Goal: Task Accomplishment & Management: Complete application form

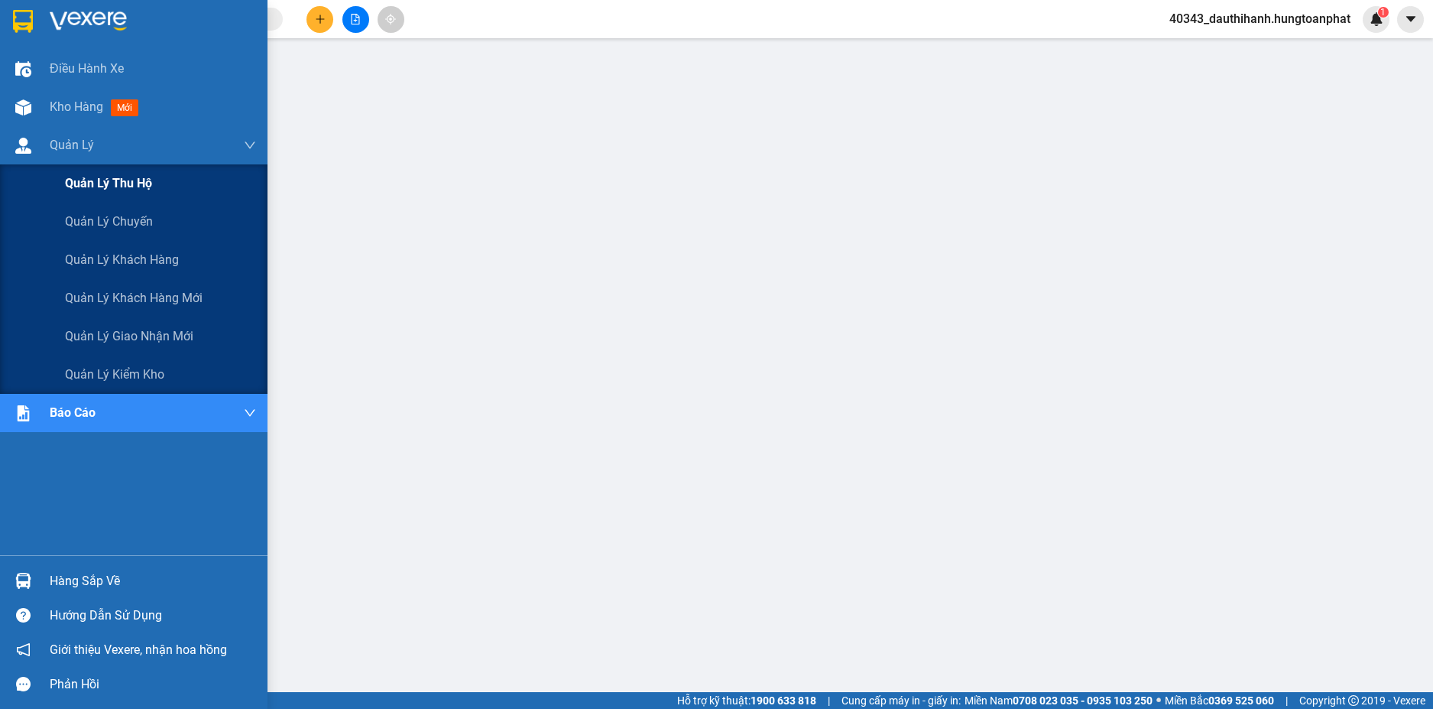
click at [88, 186] on span "Quản lý thu hộ" at bounding box center [108, 183] width 87 height 19
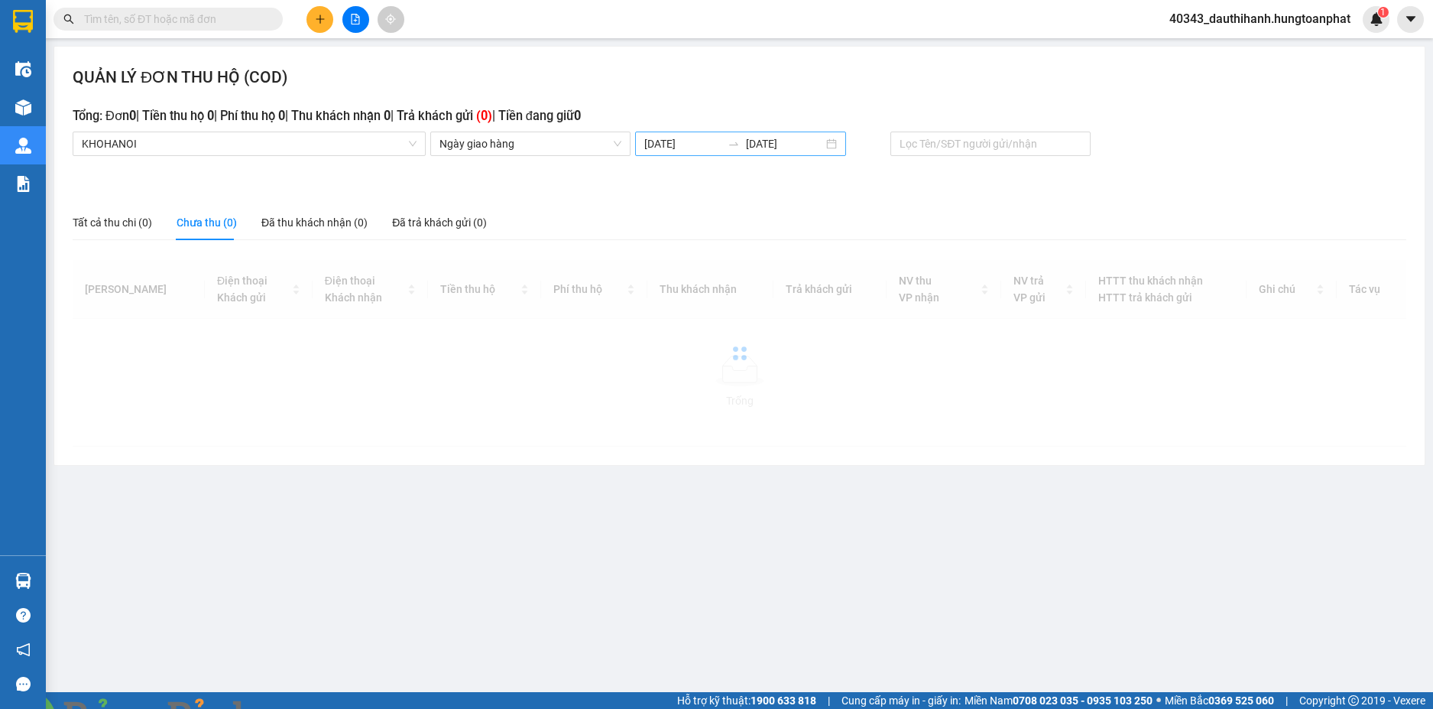
click at [672, 141] on input "[DATE]" at bounding box center [682, 143] width 77 height 17
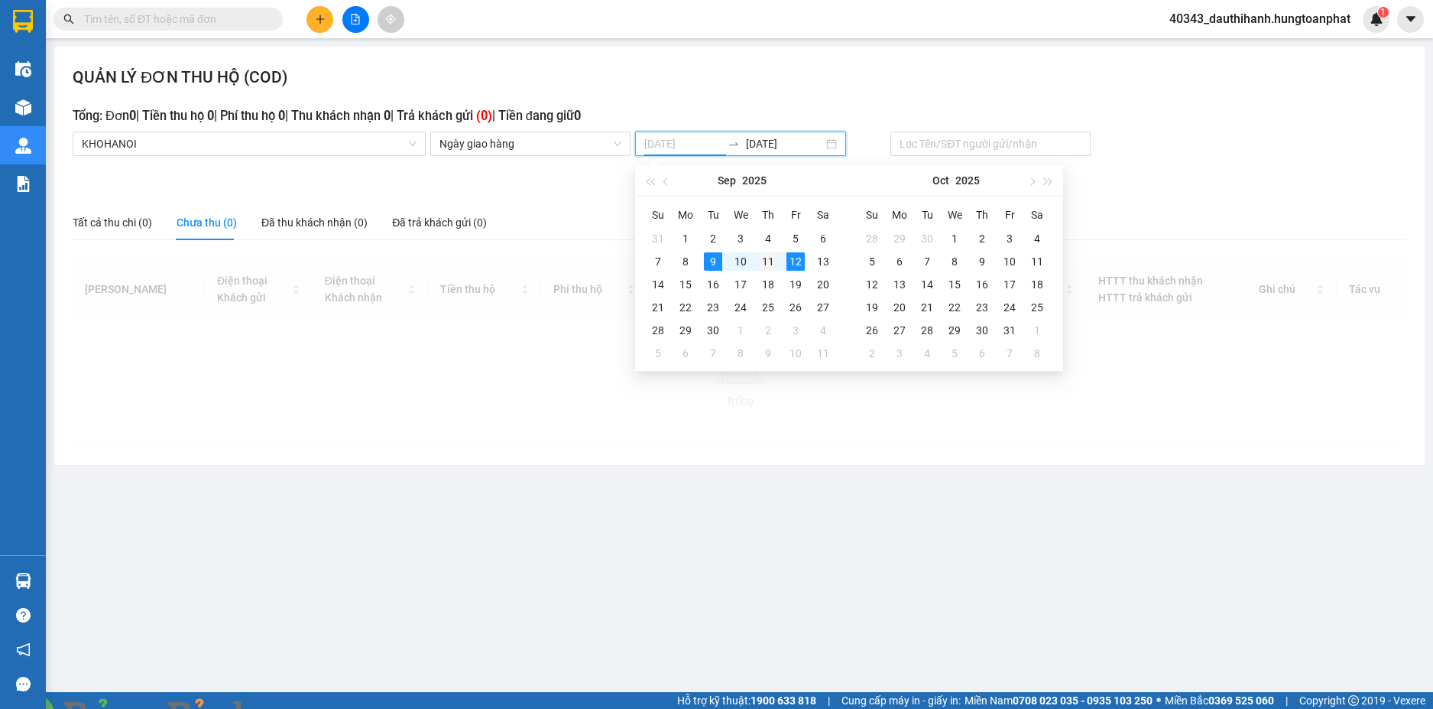
type input "[DATE]"
click at [770, 262] on div "11" at bounding box center [768, 261] width 18 height 18
type input "[DATE]"
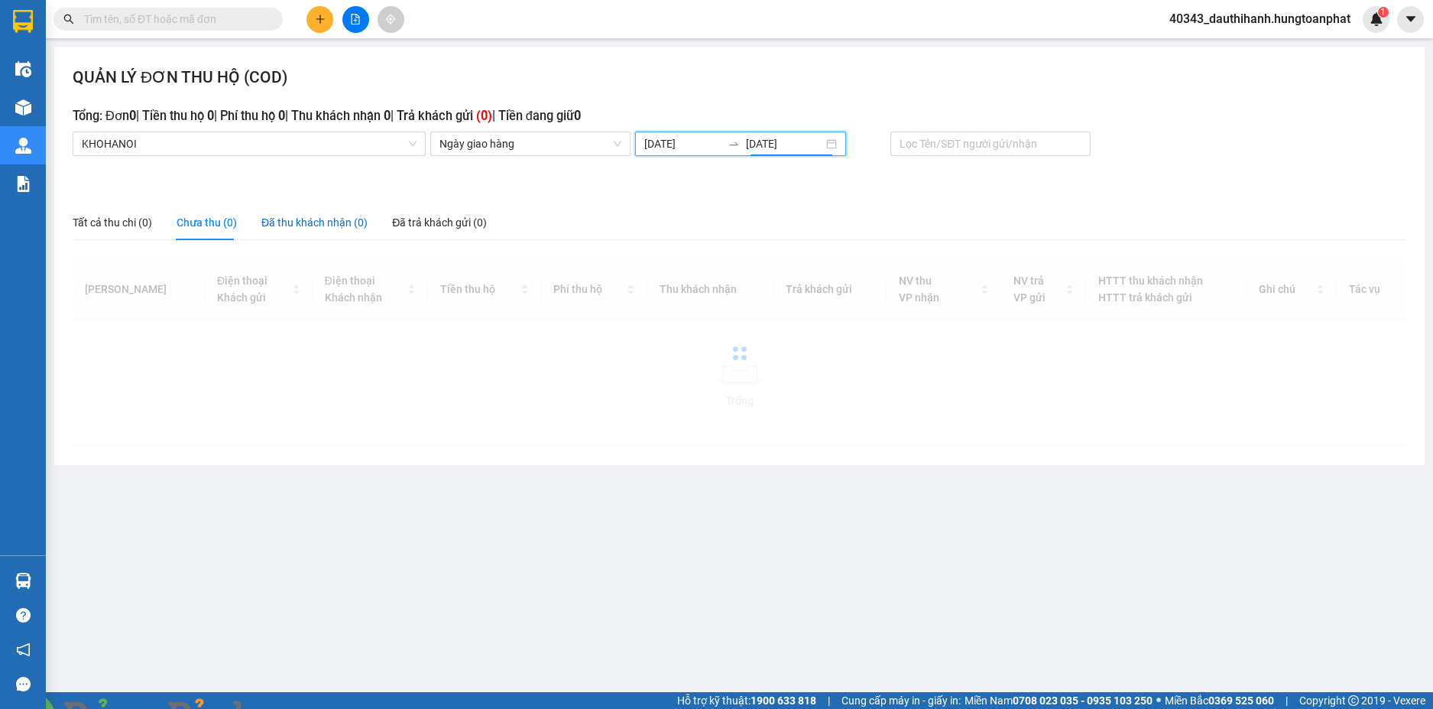
click at [319, 225] on div "Đã thu khách nhận (0)" at bounding box center [314, 222] width 106 height 17
click at [196, 230] on div "Chưa thu (0)" at bounding box center [207, 222] width 60 height 17
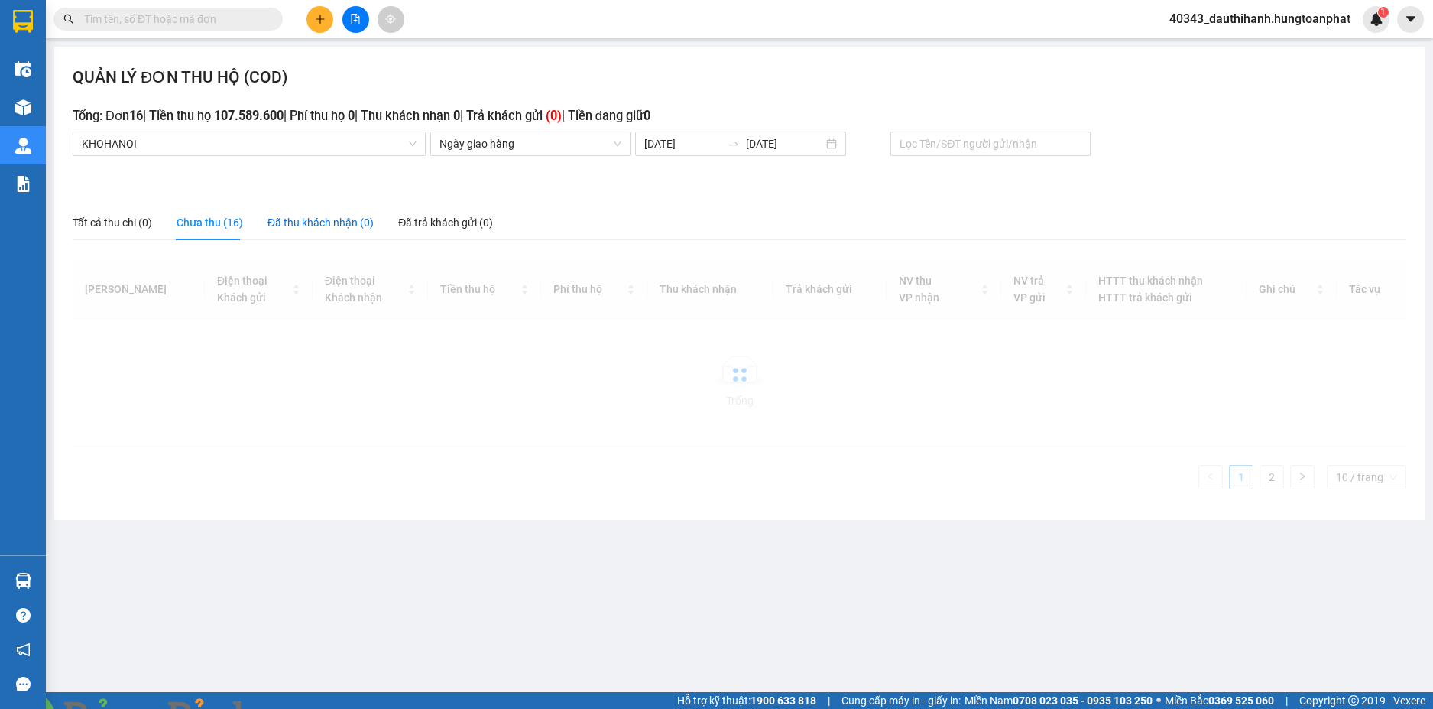
click at [303, 219] on div "Đã thu khách nhận (0)" at bounding box center [321, 222] width 106 height 17
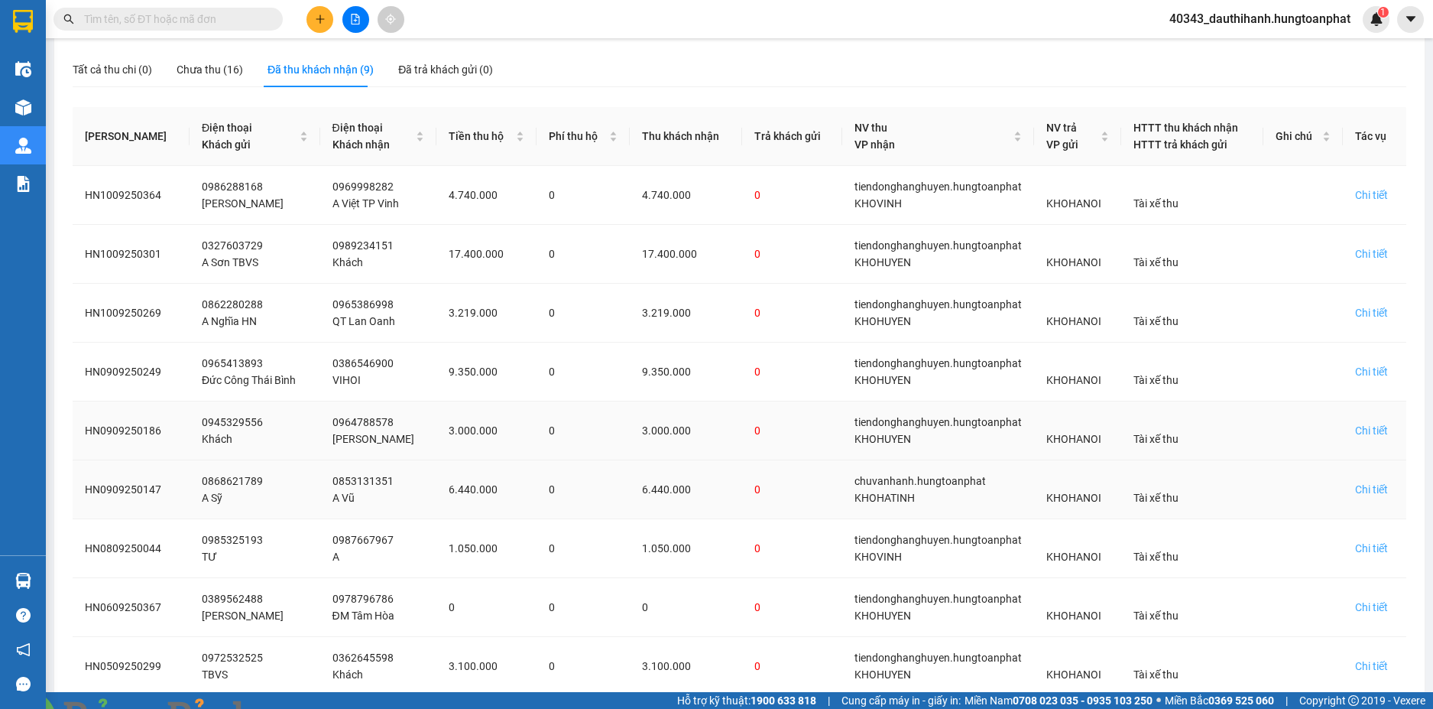
scroll to position [238, 0]
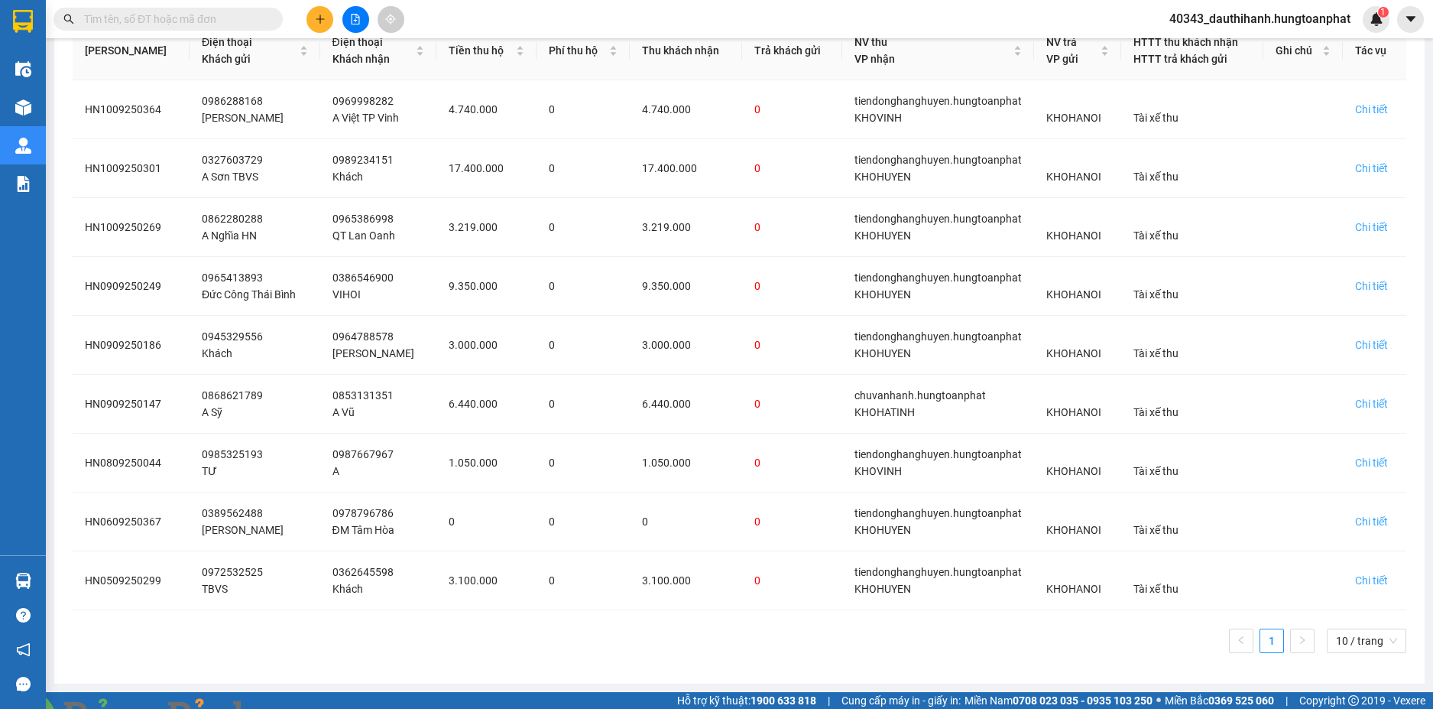
click at [201, 15] on input "text" at bounding box center [174, 19] width 180 height 17
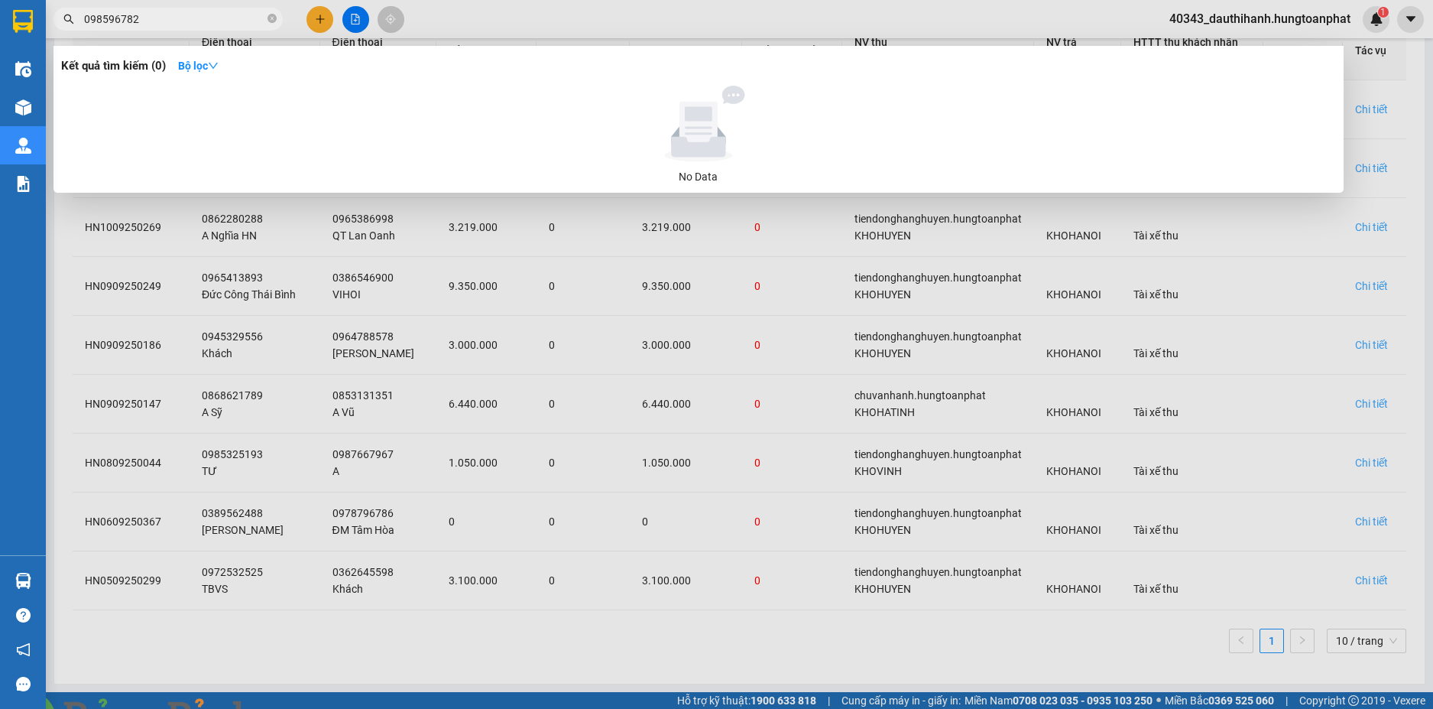
click at [116, 15] on input "098596782" at bounding box center [174, 19] width 180 height 17
drag, startPoint x: 164, startPoint y: 19, endPoint x: 102, endPoint y: 24, distance: 62.1
click at [102, 24] on input "0985961782" at bounding box center [174, 19] width 180 height 17
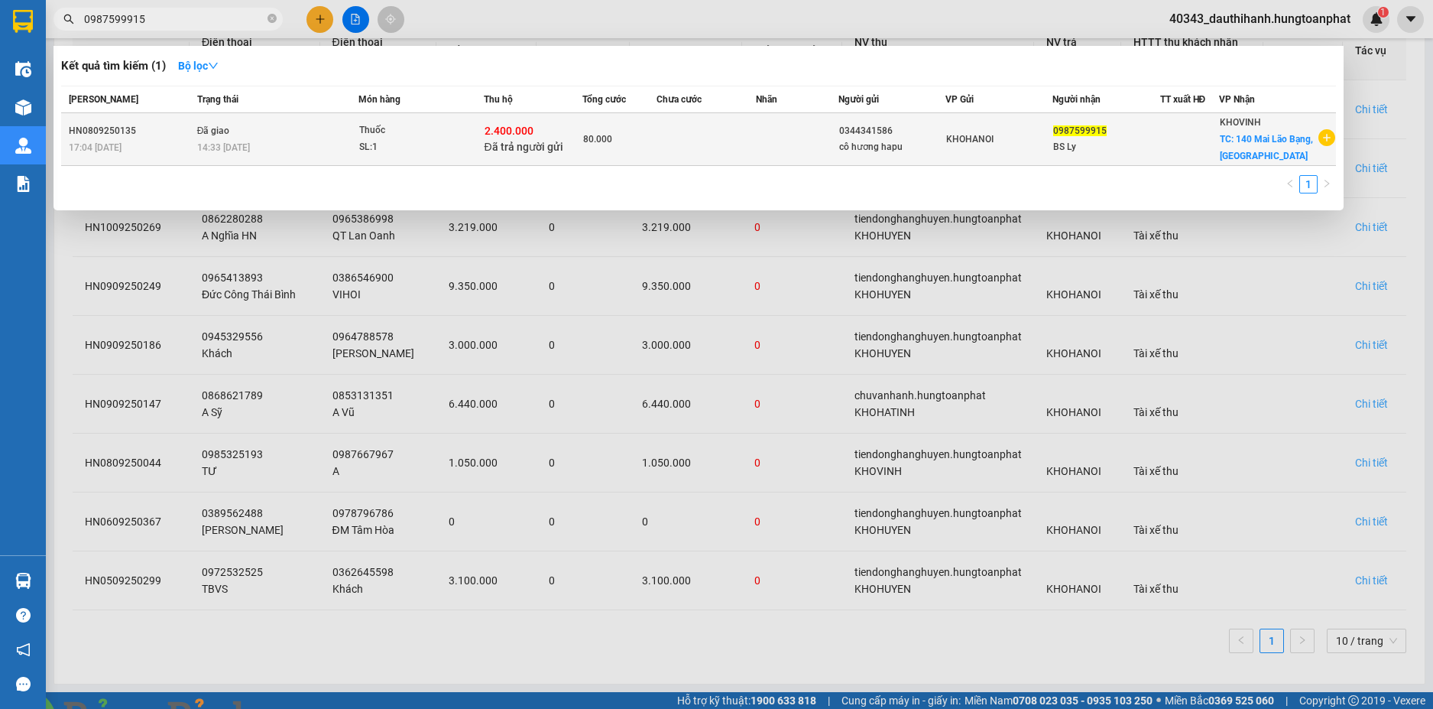
type input "0987599915"
click at [294, 129] on td "Đã giao 14:33 [DATE]" at bounding box center [275, 139] width 165 height 53
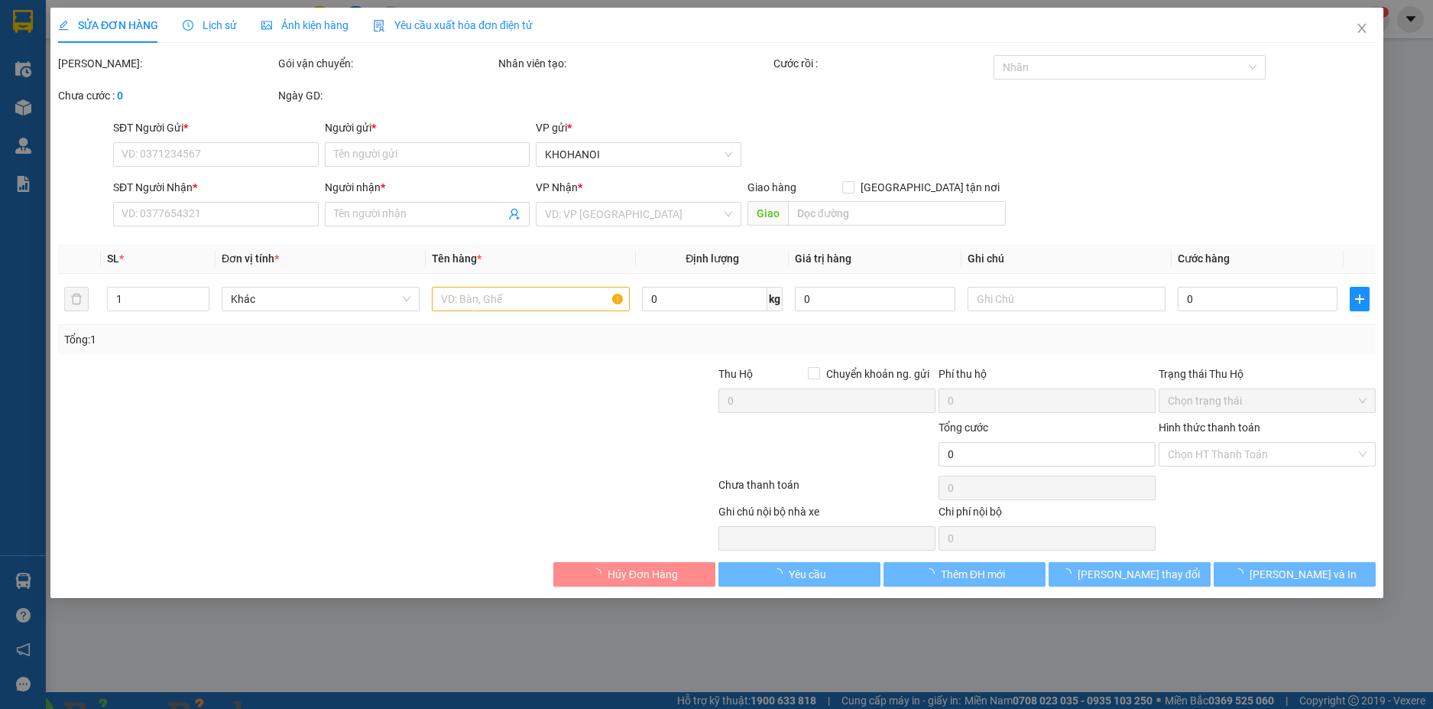
type input "0344341586"
type input "cô hương hapu"
type input "0987599915"
type input "BS Ly"
checkbox input "true"
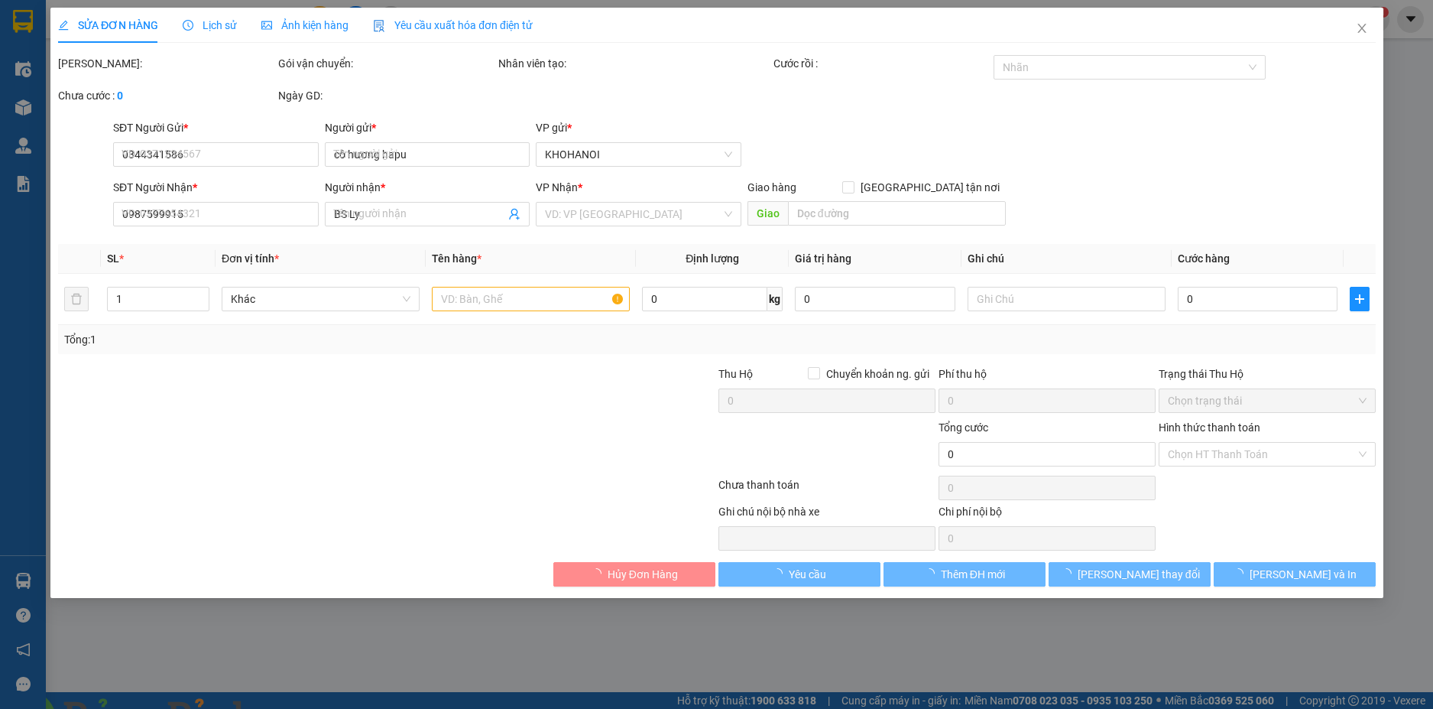
type input "140 Mai Lão Bạng, [GEOGRAPHIC_DATA]"
checkbox input "true"
type input "2.400.000"
type input "80.000"
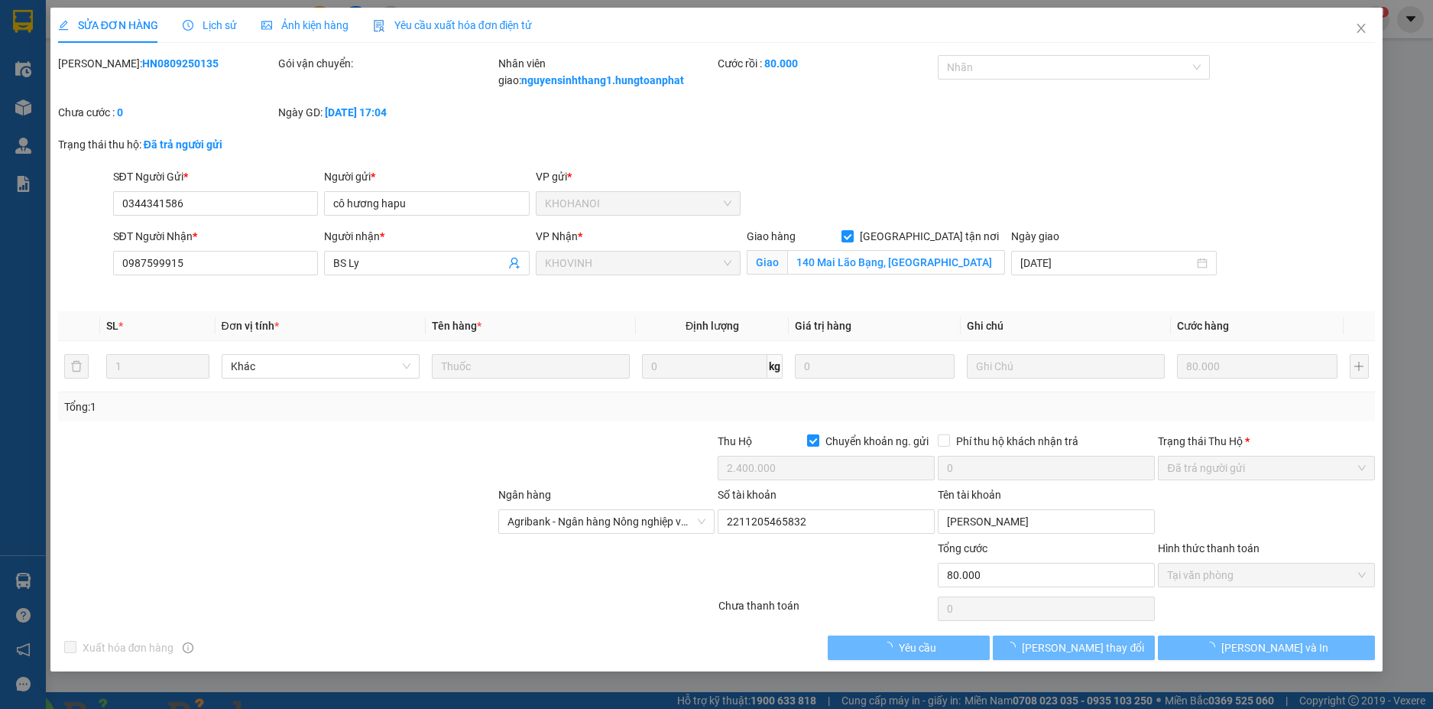
click at [225, 23] on span "Lịch sử" at bounding box center [210, 25] width 54 height 12
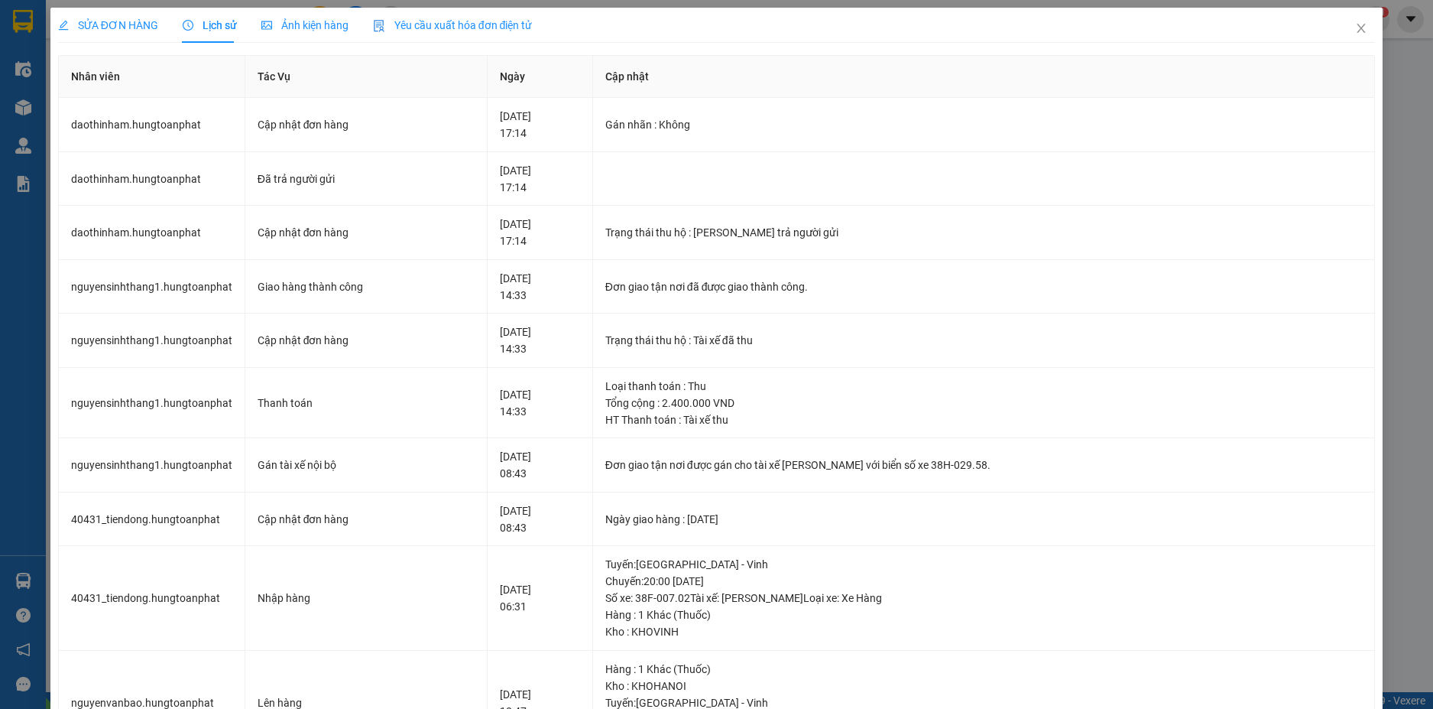
click at [306, 708] on img at bounding box center [301, 717] width 9 height 9
click at [1354, 28] on span "Close" at bounding box center [1361, 29] width 43 height 43
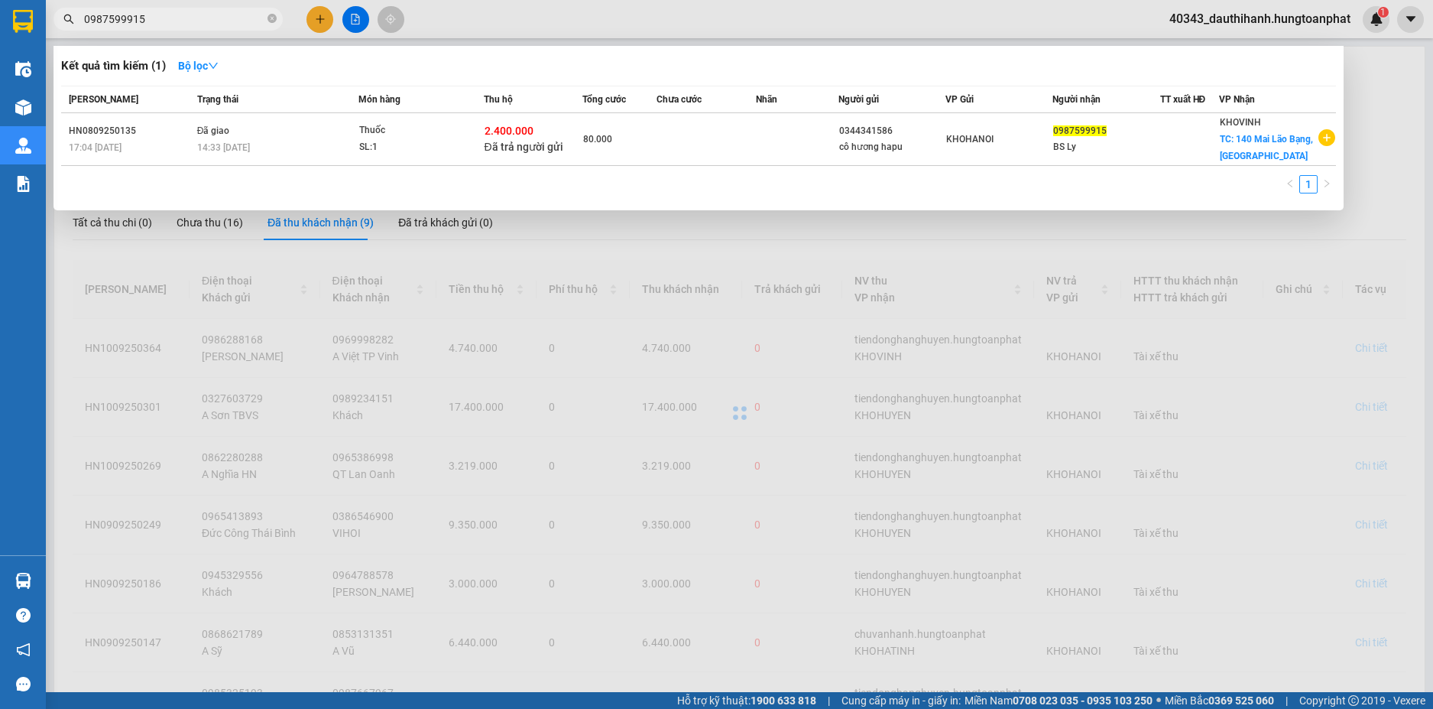
click at [227, 16] on input "0987599915" at bounding box center [174, 19] width 180 height 17
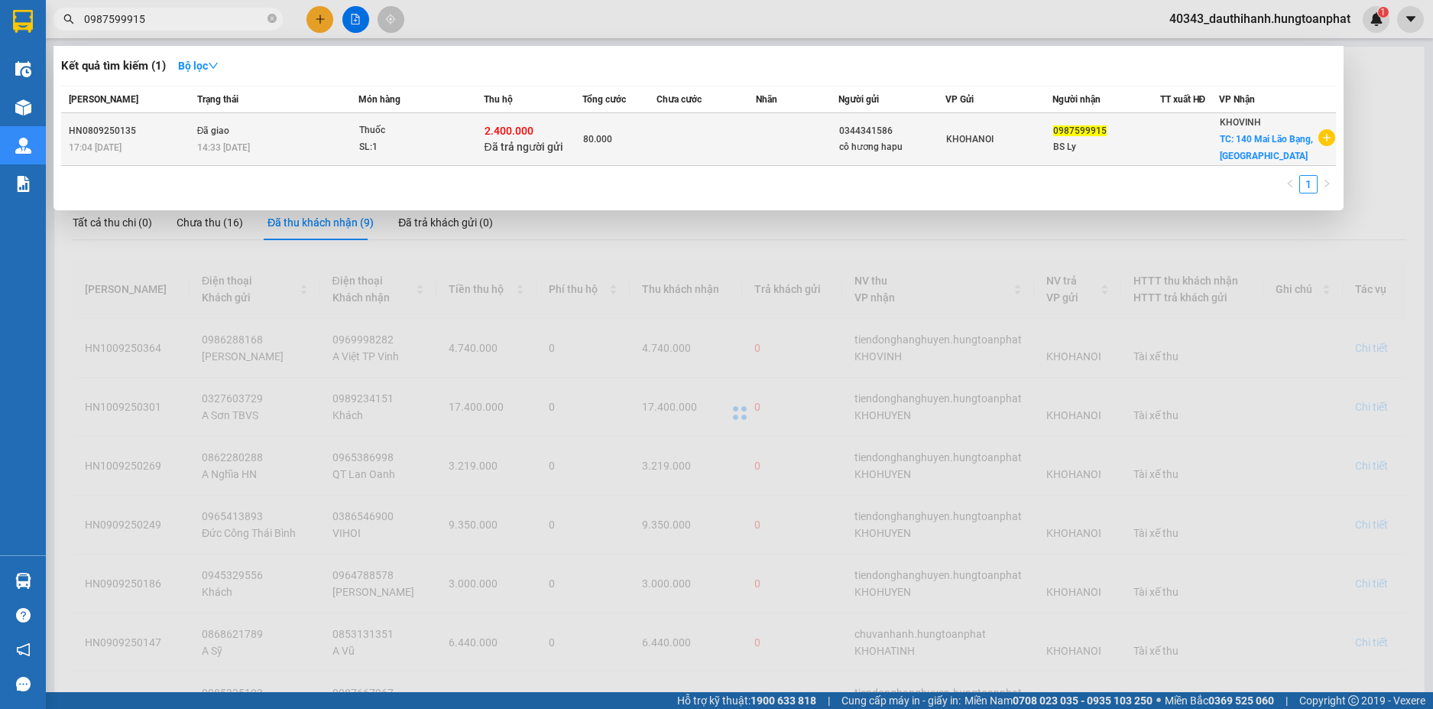
click at [625, 137] on div "80.000" at bounding box center [619, 139] width 73 height 17
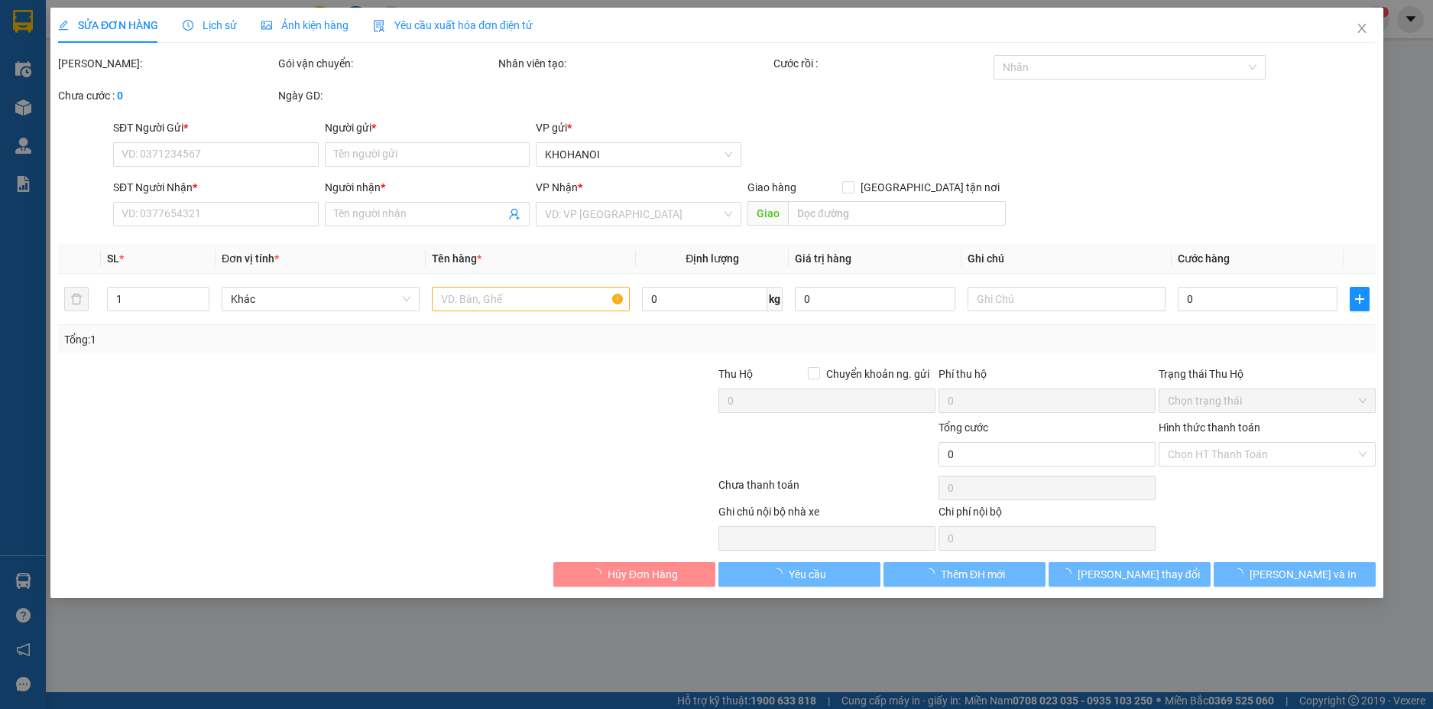
type input "0344341586"
type input "cô hương hapu"
type input "0987599915"
type input "BS Ly"
checkbox input "true"
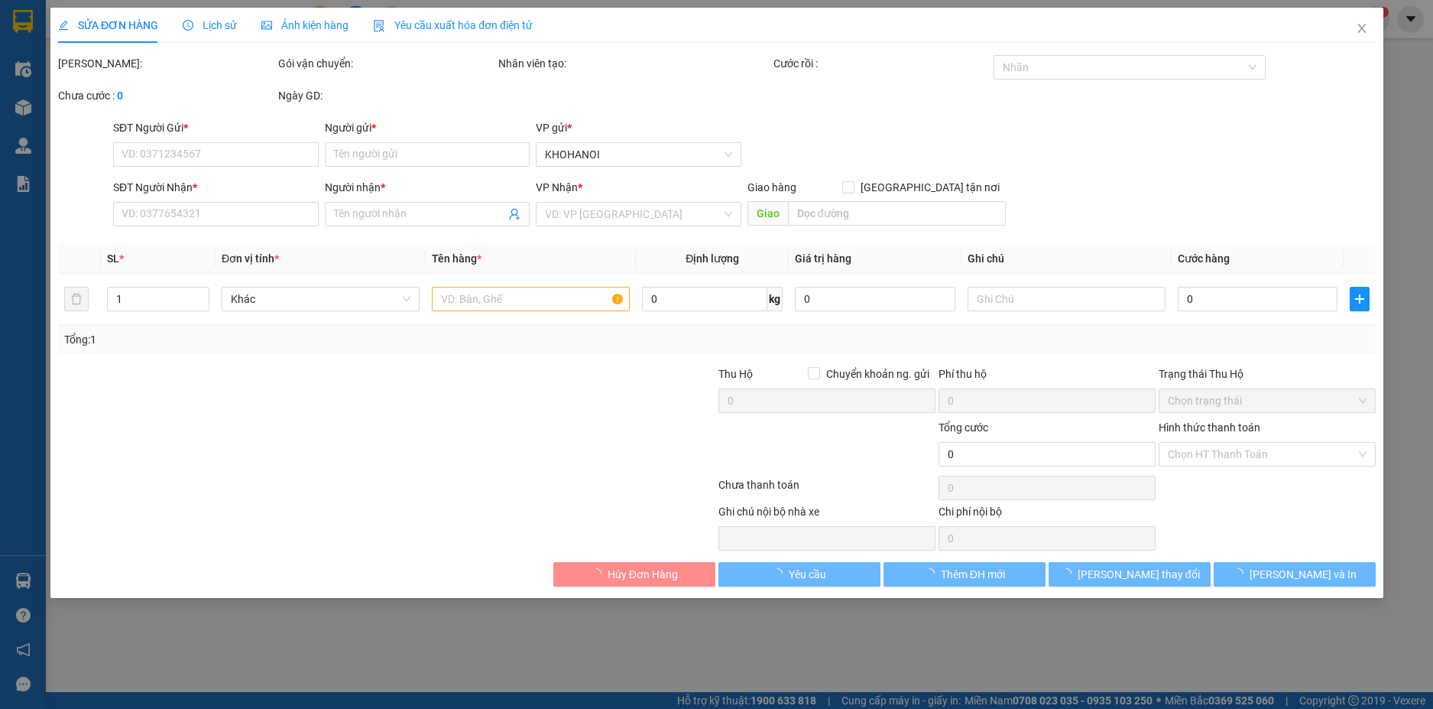
type input "140 Mai Lão Bạng, [GEOGRAPHIC_DATA]"
checkbox input "true"
type input "2.400.000"
type input "80.000"
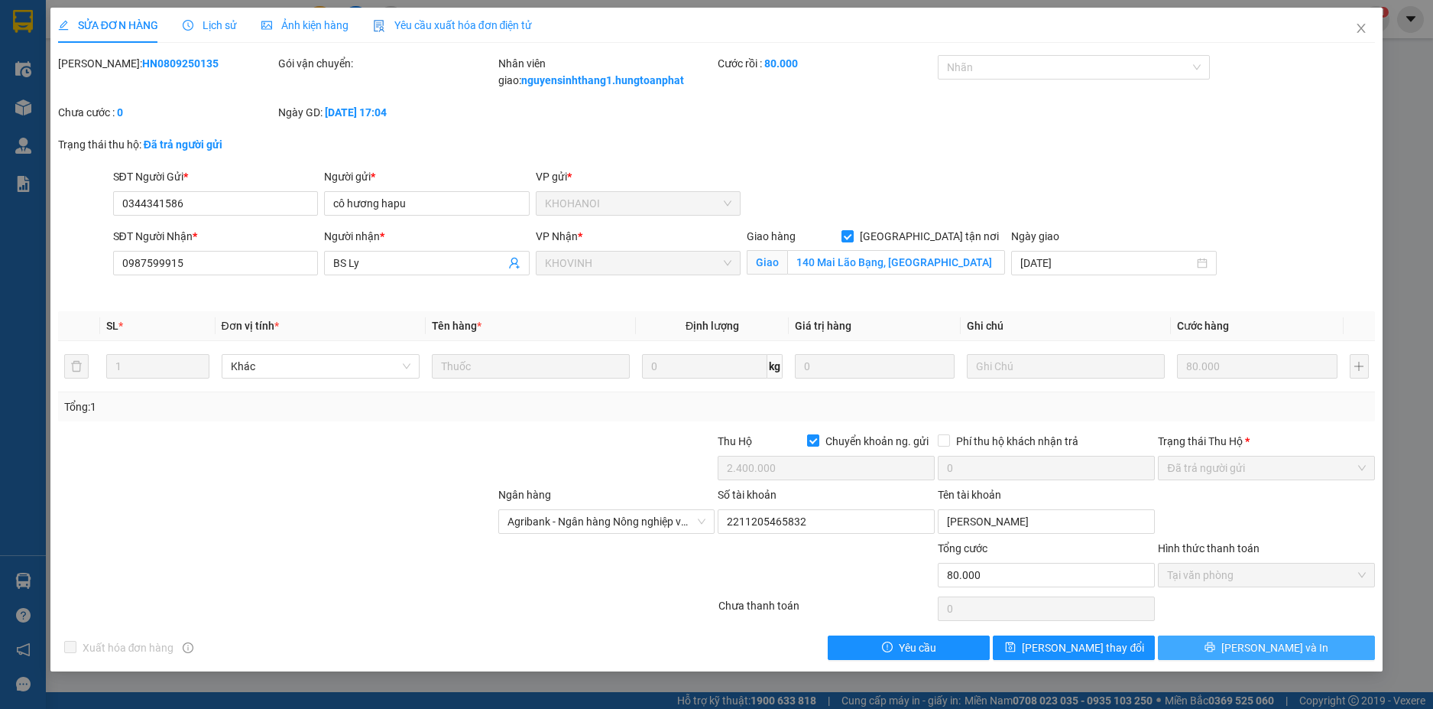
click at [1314, 644] on button "[PERSON_NAME] và In" at bounding box center [1266, 647] width 217 height 24
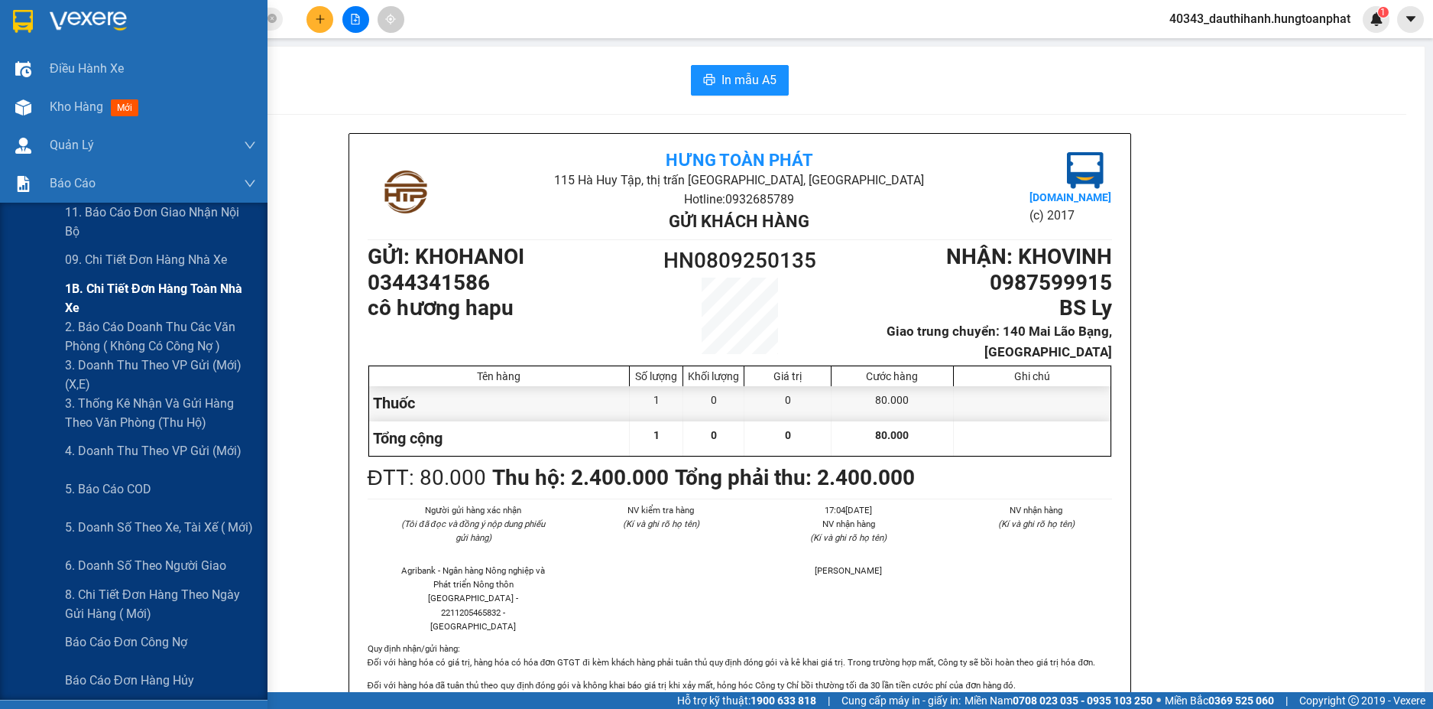
drag, startPoint x: 106, startPoint y: 295, endPoint x: 128, endPoint y: 266, distance: 36.1
click at [106, 294] on span "1B. Chi tiết đơn hàng toàn nhà xe" at bounding box center [160, 298] width 191 height 38
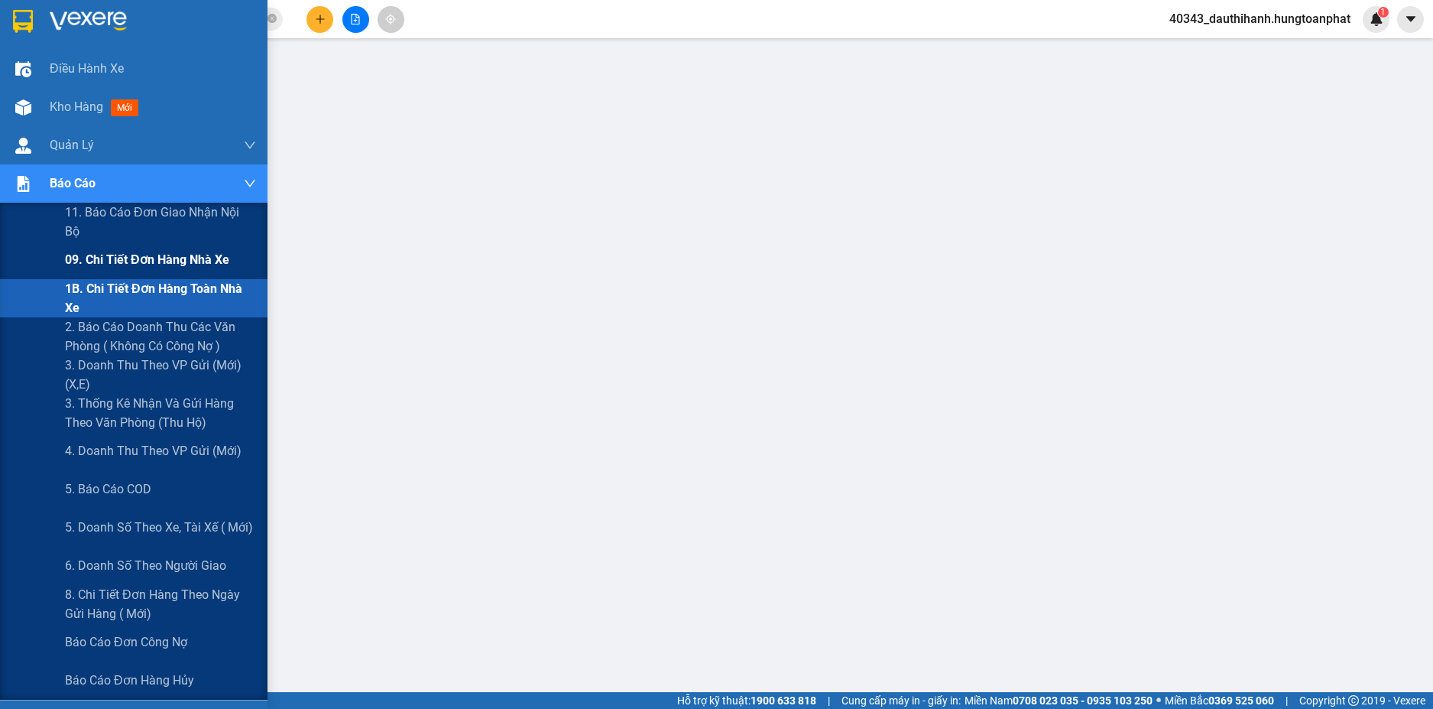
click at [121, 261] on span "09. Chi tiết đơn hàng nhà xe" at bounding box center [147, 259] width 164 height 19
